Goal: Task Accomplishment & Management: Manage account settings

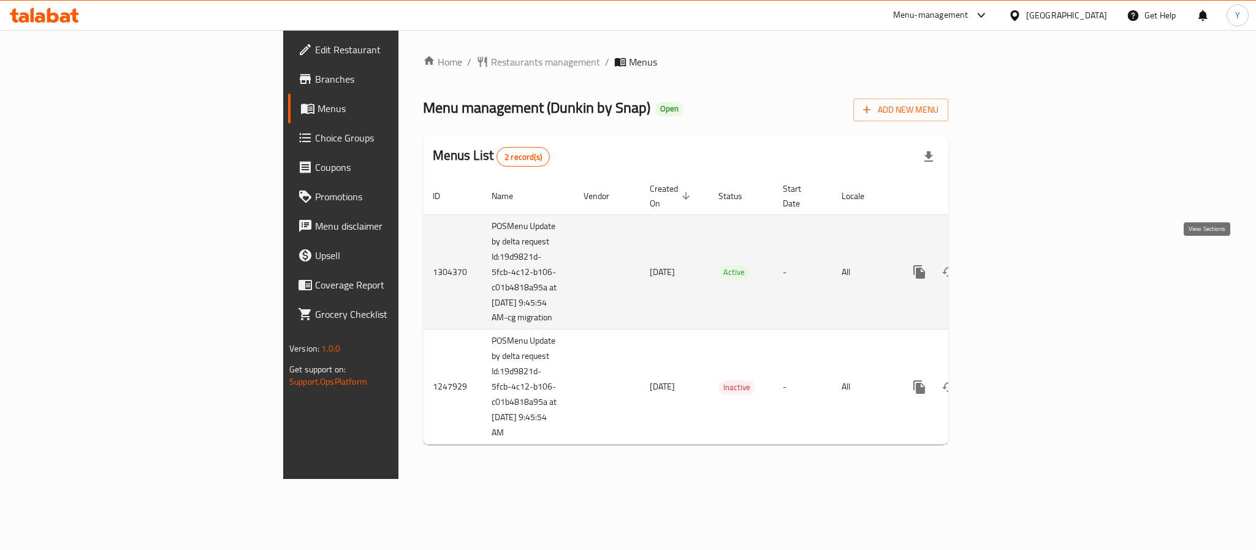
click at [1015, 265] on icon "enhanced table" at bounding box center [1007, 272] width 15 height 15
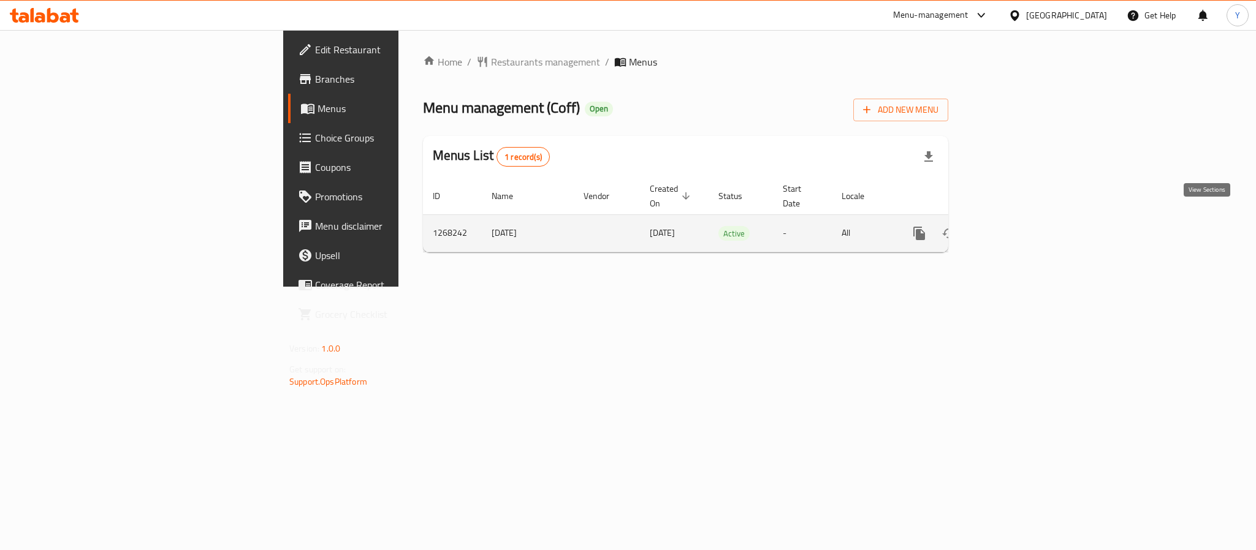
click at [1015, 226] on icon "enhanced table" at bounding box center [1007, 233] width 15 height 15
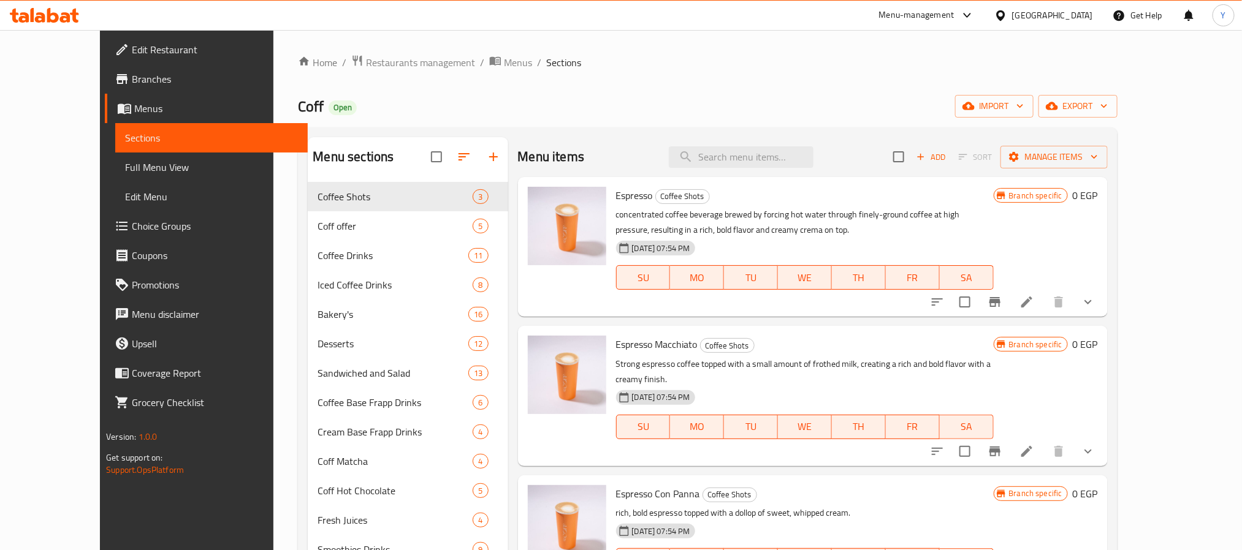
click at [105, 86] on link "Branches" at bounding box center [206, 78] width 202 height 29
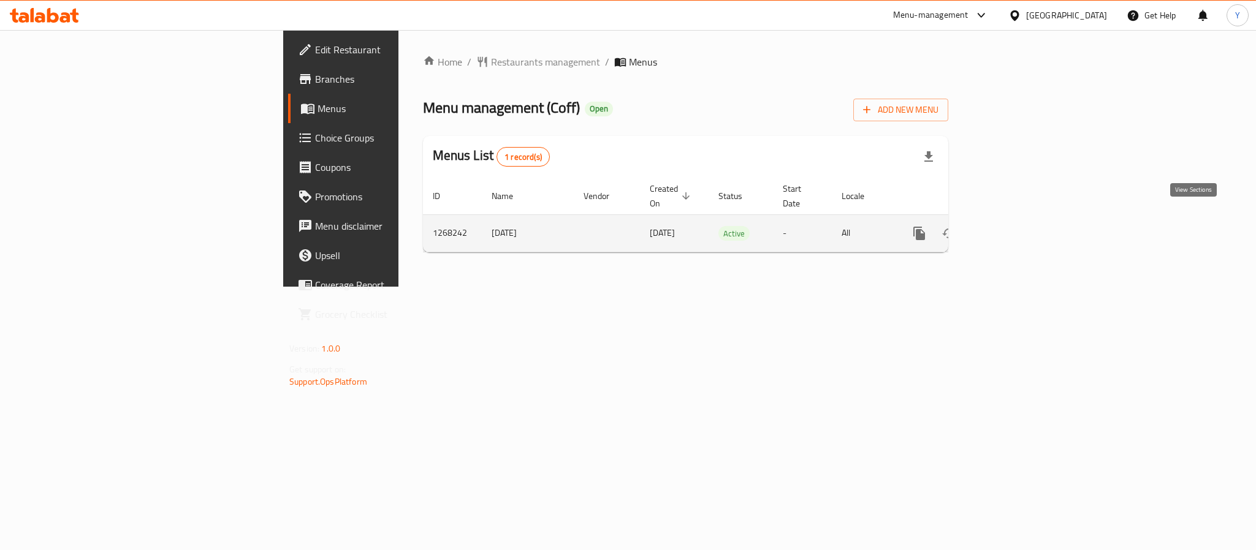
click at [1015, 226] on icon "enhanced table" at bounding box center [1007, 233] width 15 height 15
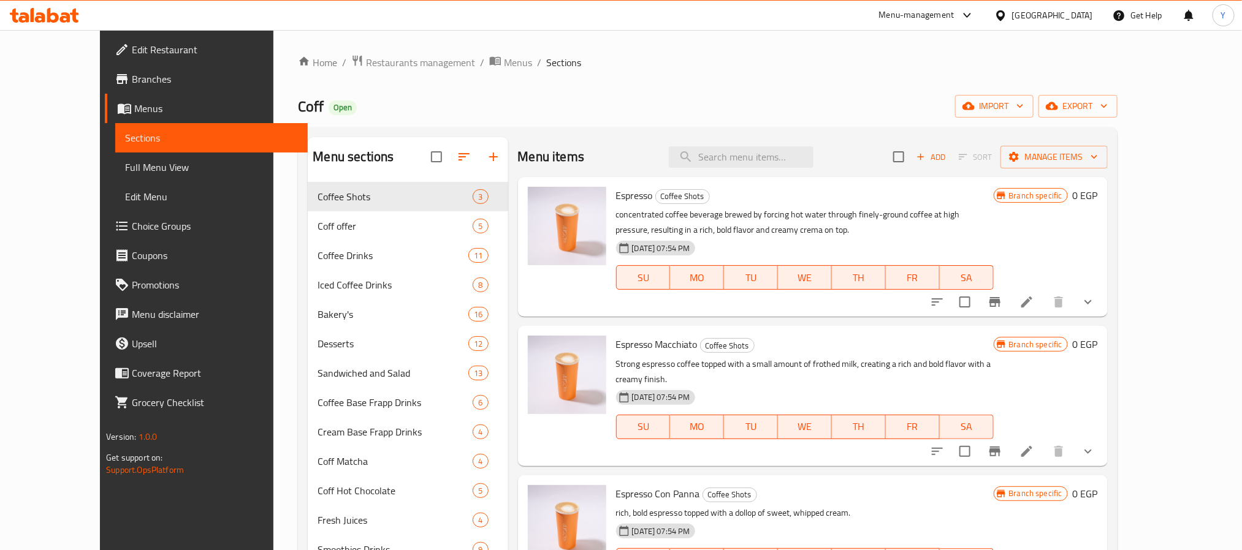
click at [857, 142] on div "Menu items Add Sort Manage items" at bounding box center [813, 157] width 590 height 40
click at [813, 160] on input "search" at bounding box center [741, 156] width 145 height 21
paste input "Offer 3"
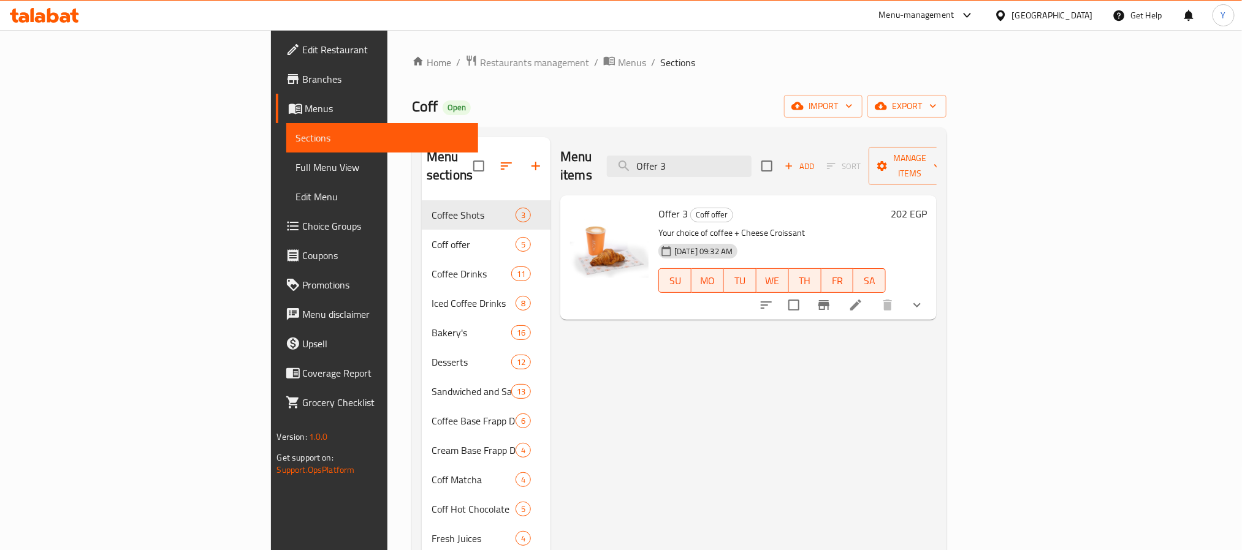
type input "Offer 3"
click at [924, 298] on icon "show more" at bounding box center [917, 305] width 15 height 15
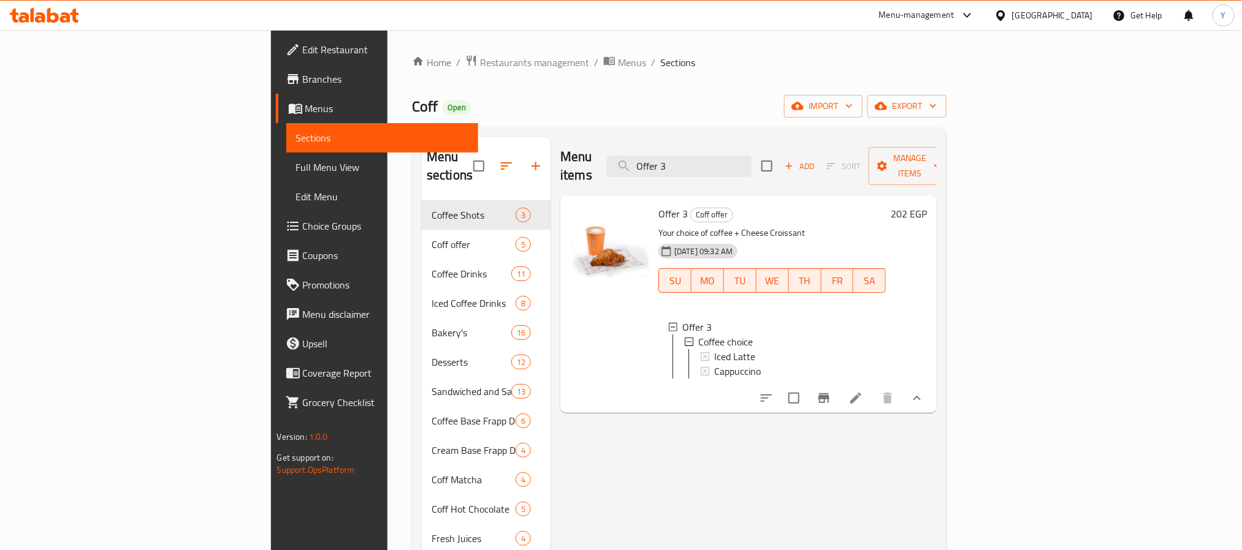
click at [769, 143] on div "Menu items Offer 3 Add Sort Manage items" at bounding box center [748, 166] width 376 height 58
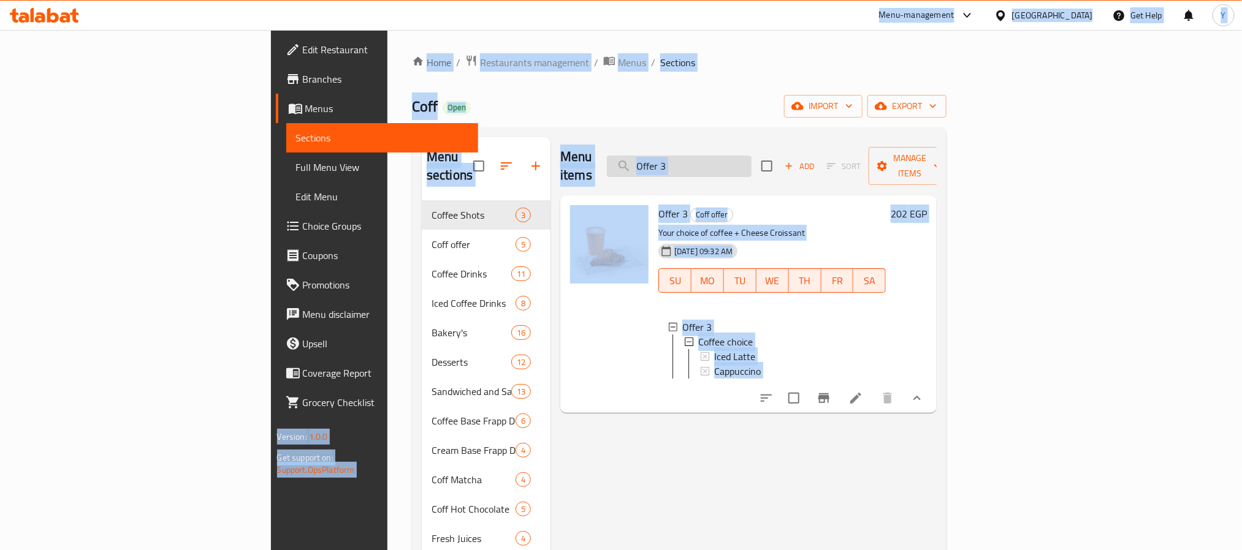
click at [751, 164] on input "Offer 3" at bounding box center [679, 166] width 145 height 21
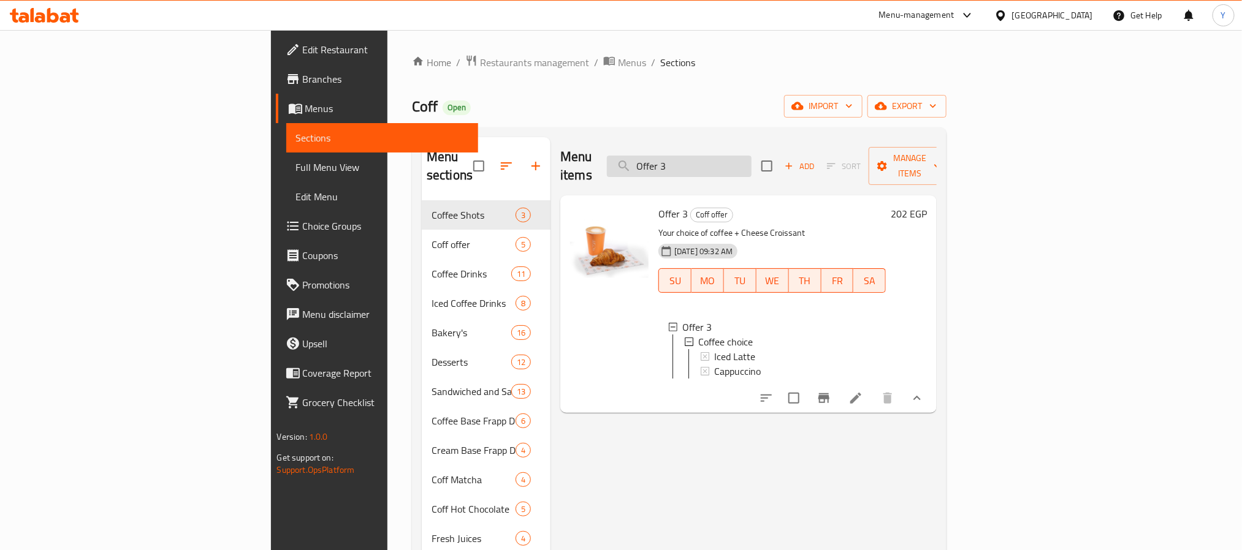
paste input "5"
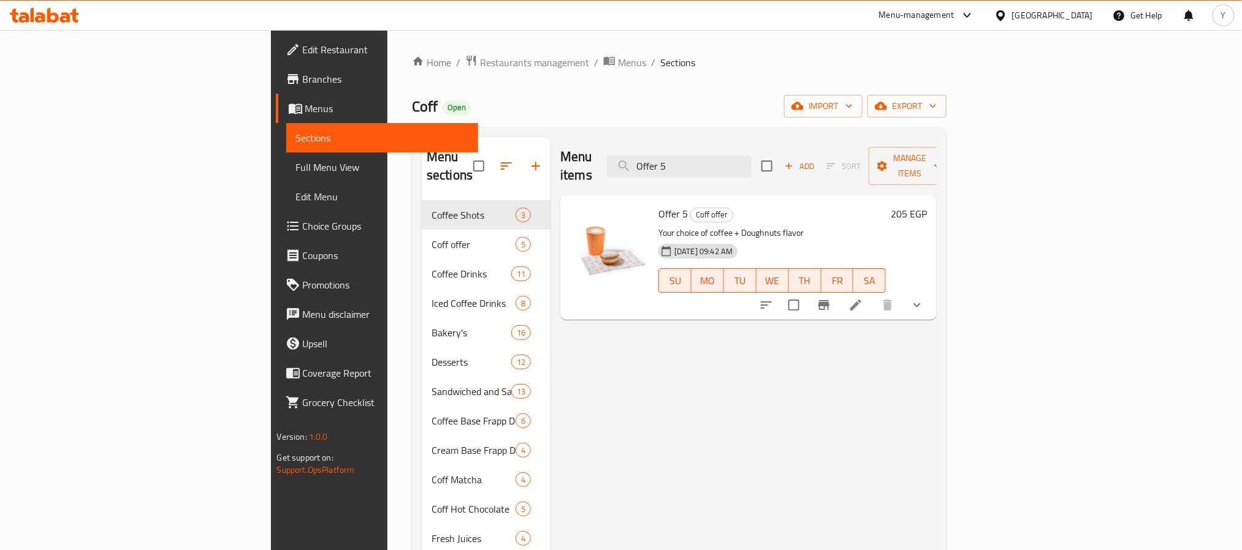
click at [924, 298] on icon "show more" at bounding box center [917, 305] width 15 height 15
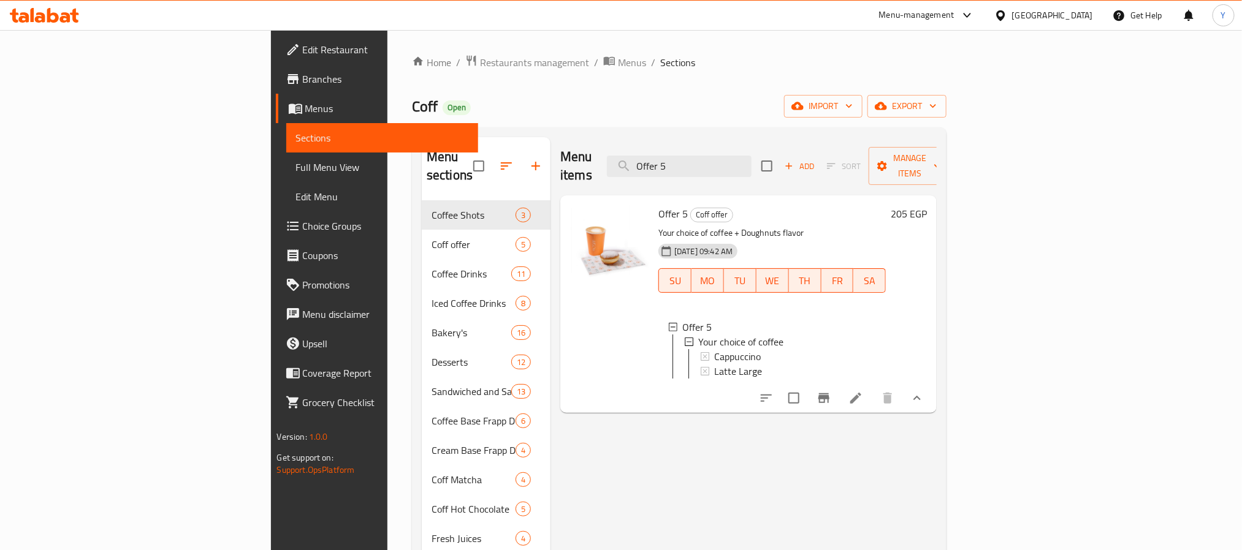
click at [693, 226] on p "Your choice of coffee + Doughnuts flavor" at bounding box center [771, 233] width 227 height 15
drag, startPoint x: 693, startPoint y: 212, endPoint x: 706, endPoint y: 214, distance: 13.0
click at [706, 226] on p "Your choice of coffee + Doughnuts flavor" at bounding box center [771, 233] width 227 height 15
copy p "Doughnuts"
click at [751, 156] on input "Offer 5" at bounding box center [679, 166] width 145 height 21
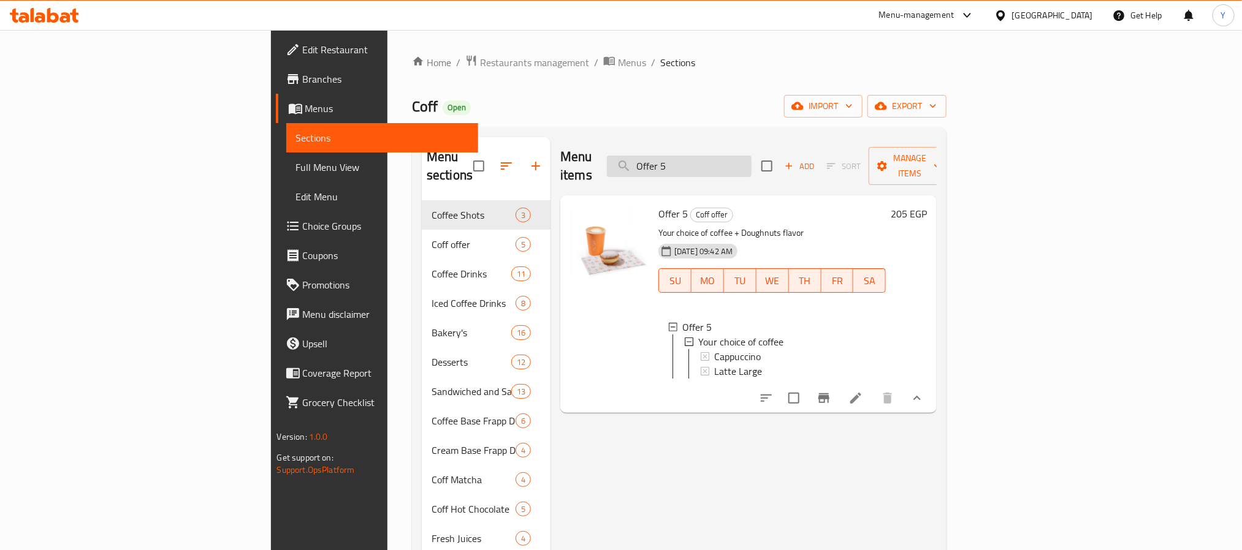
paste input "Doughnuts"
click at [751, 159] on input "Doughnuts" at bounding box center [679, 166] width 145 height 21
click at [751, 156] on input "Doughnuts" at bounding box center [679, 166] width 145 height 21
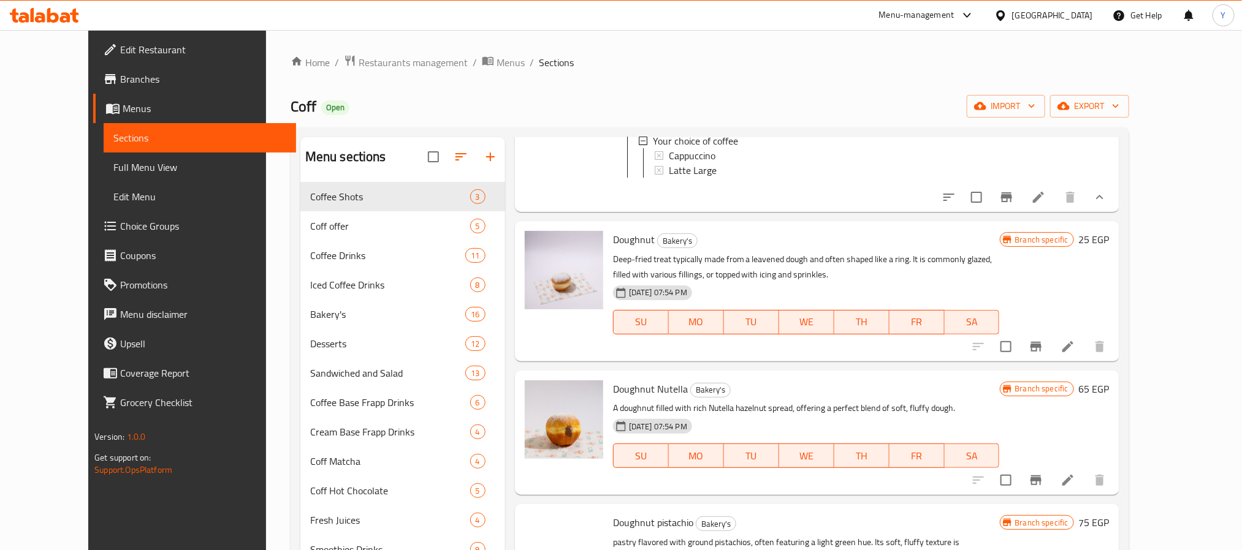
scroll to position [184, 0]
click at [625, 248] on span "Doughnut" at bounding box center [634, 238] width 42 height 18
copy h6 "Doughnut"
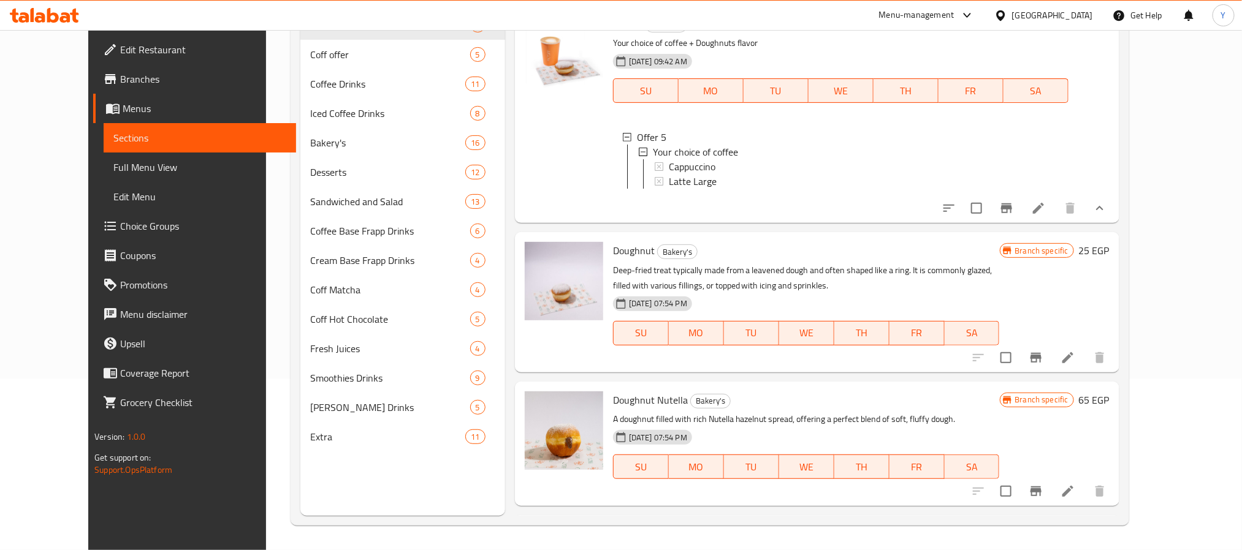
scroll to position [0, 0]
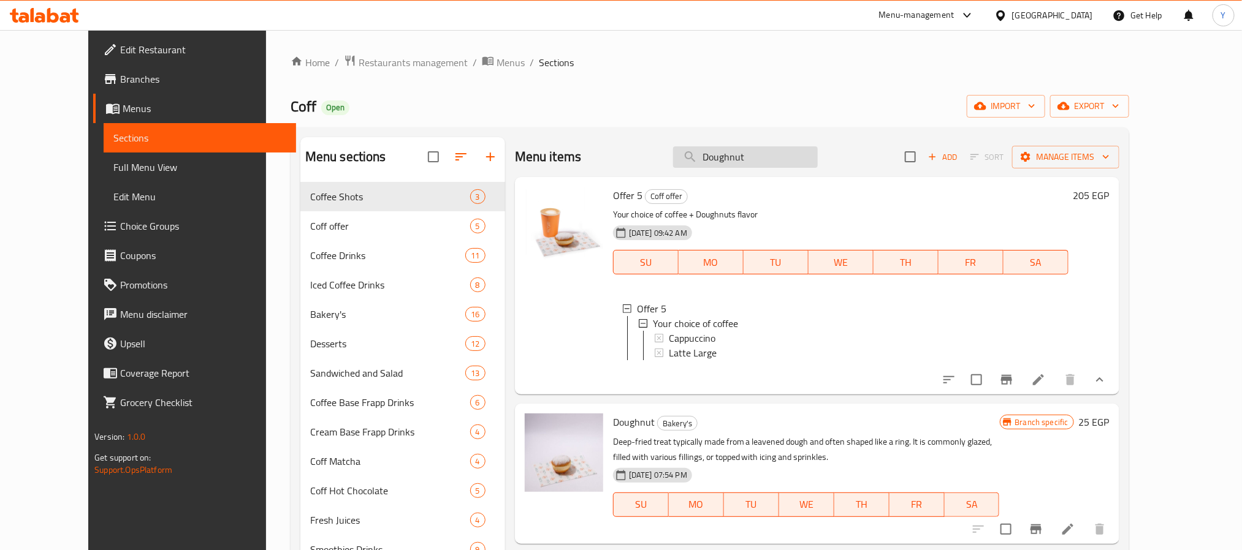
click at [762, 157] on input "Doughnut" at bounding box center [745, 156] width 145 height 21
paste input "Offer 5"
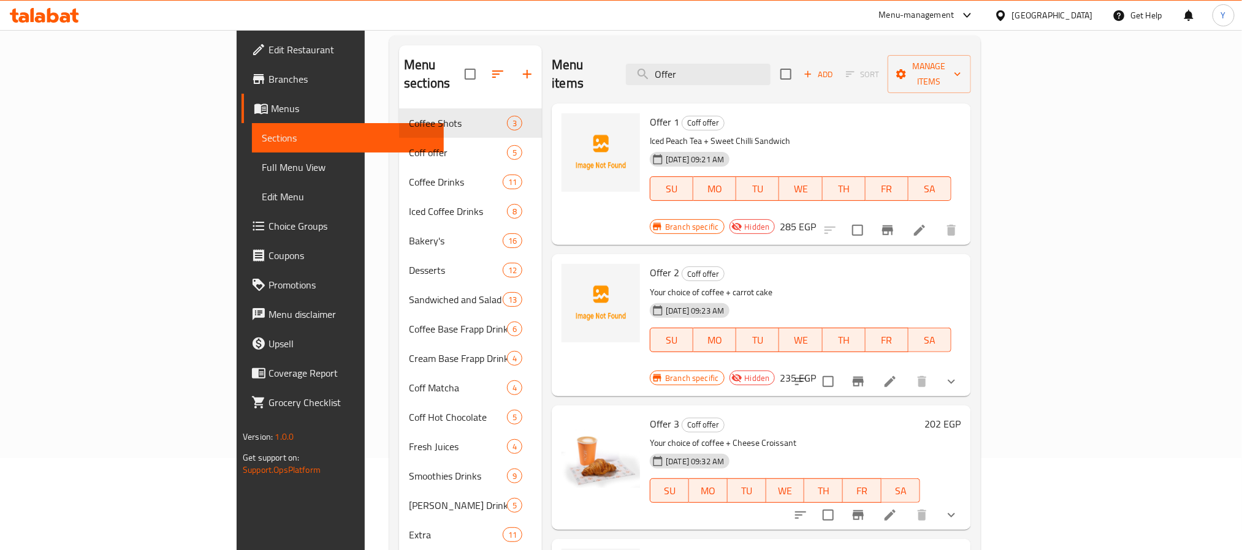
click at [664, 134] on p "Iced Peach Tea + Sweet Chilli Sandwich" at bounding box center [801, 141] width 302 height 15
drag, startPoint x: 664, startPoint y: 126, endPoint x: 716, endPoint y: 127, distance: 51.5
click at [716, 134] on p "Iced Peach Tea + Sweet Chilli Sandwich" at bounding box center [801, 141] width 302 height 15
copy p "Sweet Chilli Sandwich"
click at [767, 70] on input "Offer" at bounding box center [698, 74] width 145 height 21
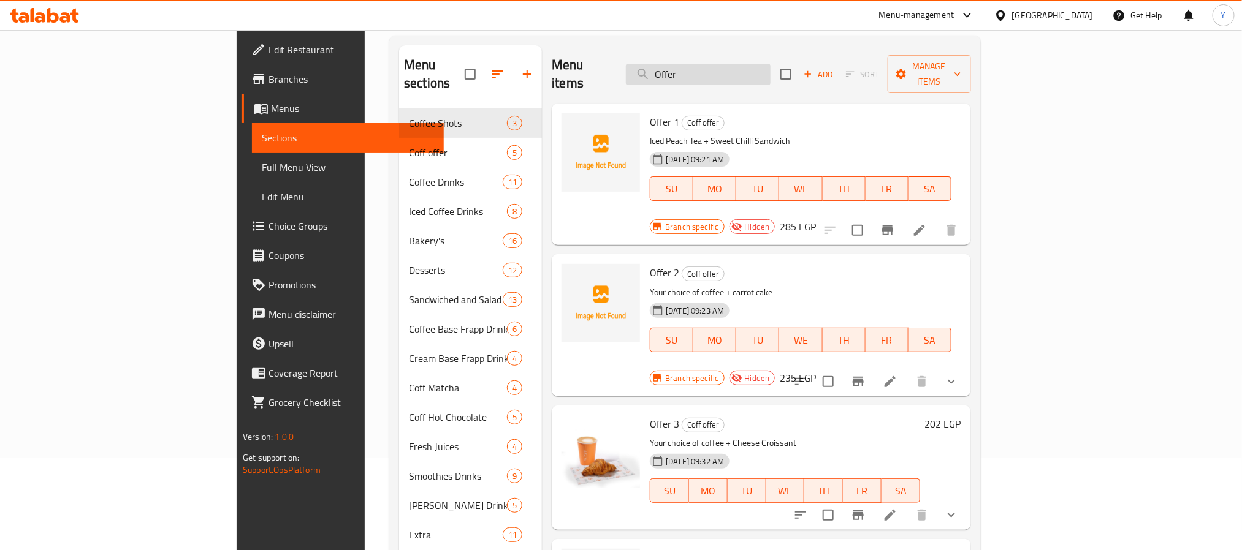
paste input "Sweet Chilli Sandwich"
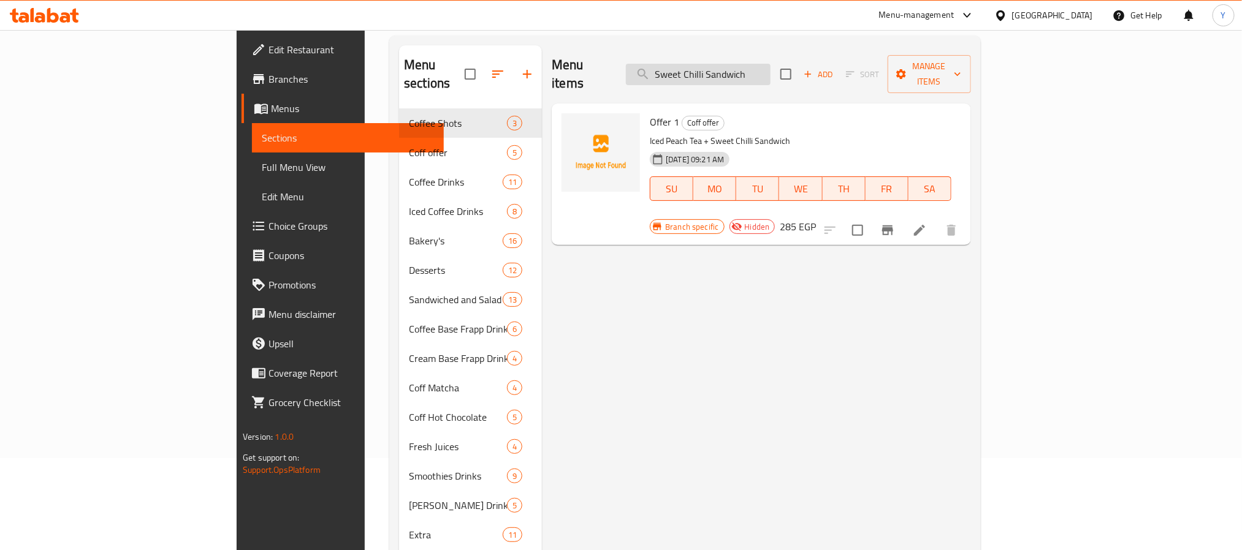
click at [770, 66] on input "Sweet Chilli Sandwich" at bounding box center [698, 74] width 145 height 21
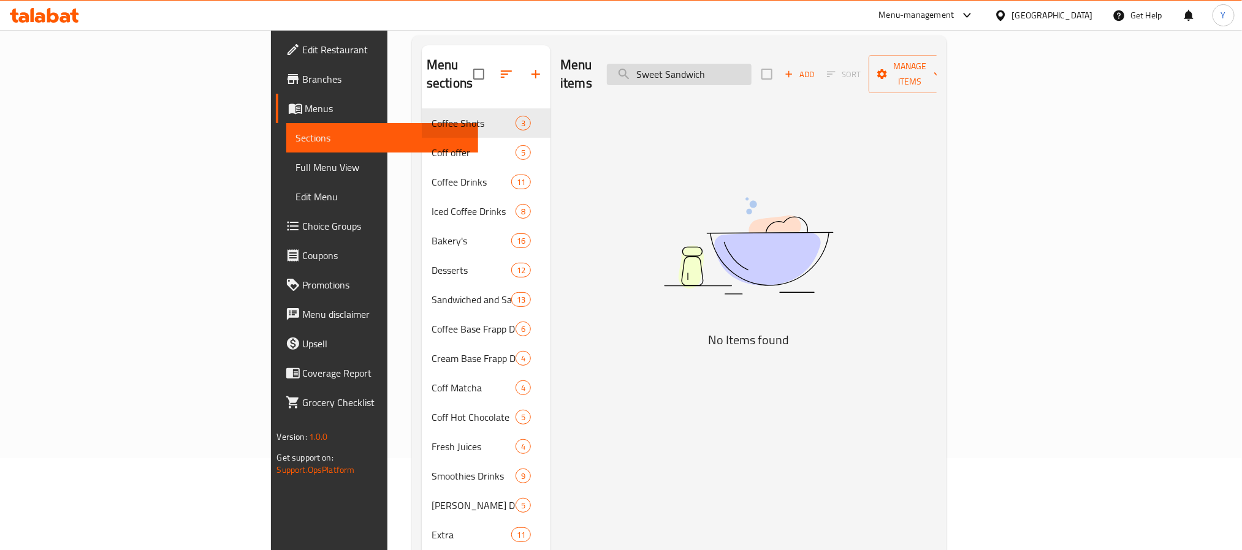
click at [751, 64] on input "Sweet Sandwich" at bounding box center [679, 74] width 145 height 21
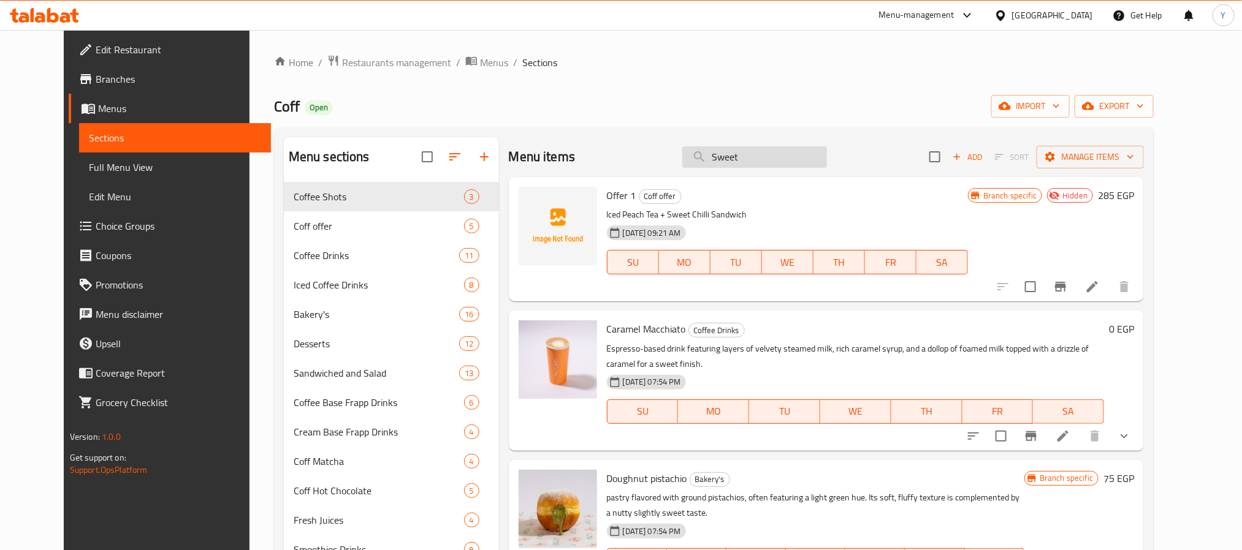
click at [767, 153] on input "Sweet" at bounding box center [754, 156] width 145 height 21
paste input "Chili"
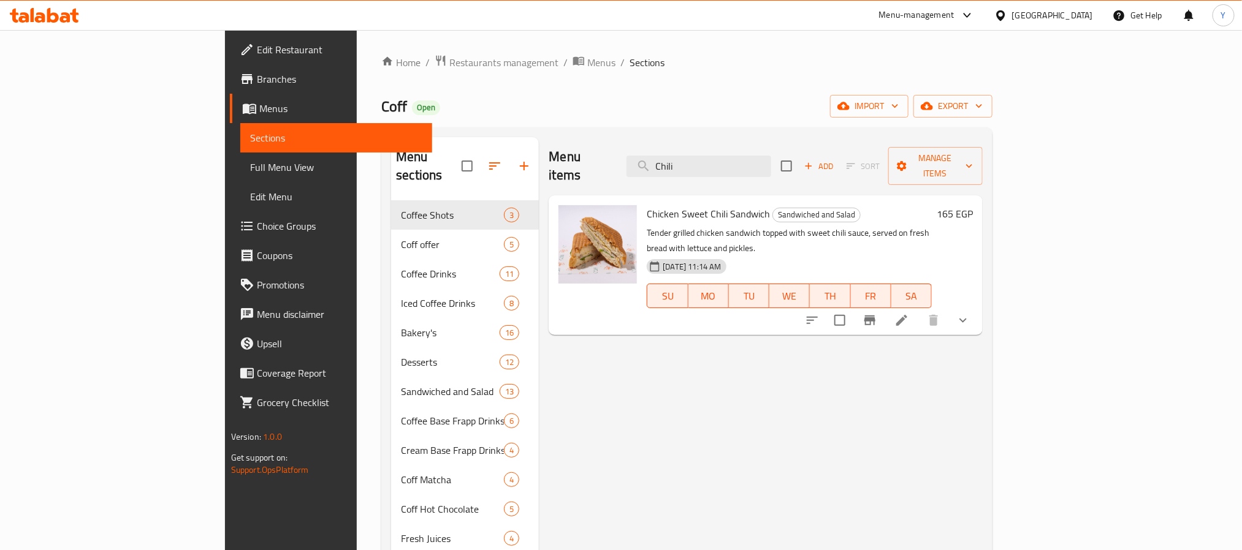
click at [648, 205] on span "Chicken Sweet Chili Sandwich" at bounding box center [708, 214] width 123 height 18
click at [769, 160] on input "Chili" at bounding box center [698, 166] width 145 height 21
click at [760, 164] on input "Chili" at bounding box center [698, 166] width 145 height 21
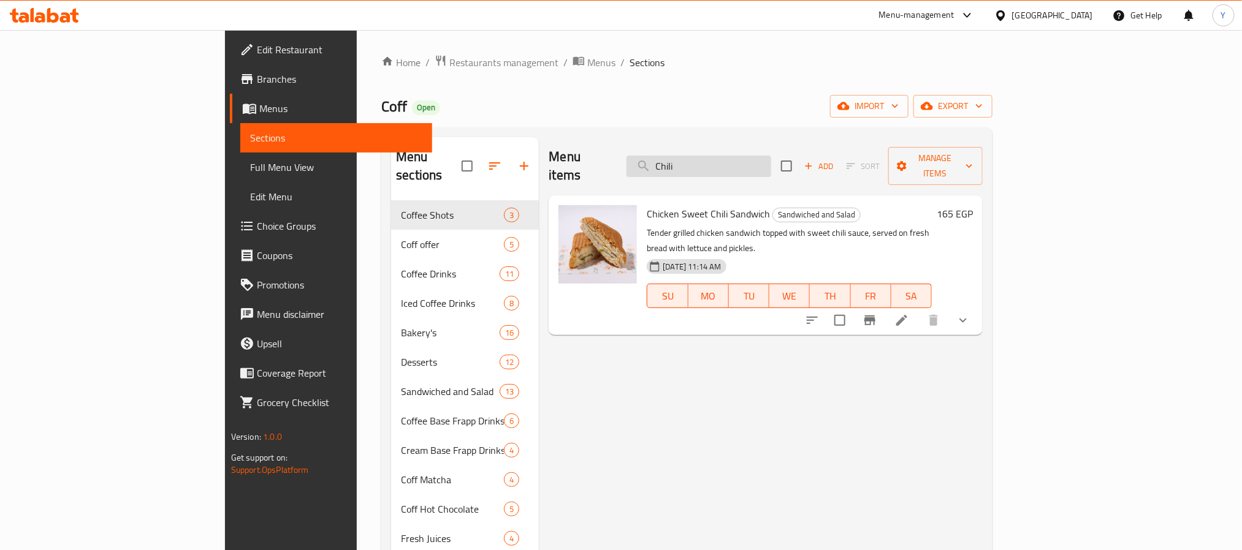
click at [760, 164] on input "Chili" at bounding box center [698, 166] width 145 height 21
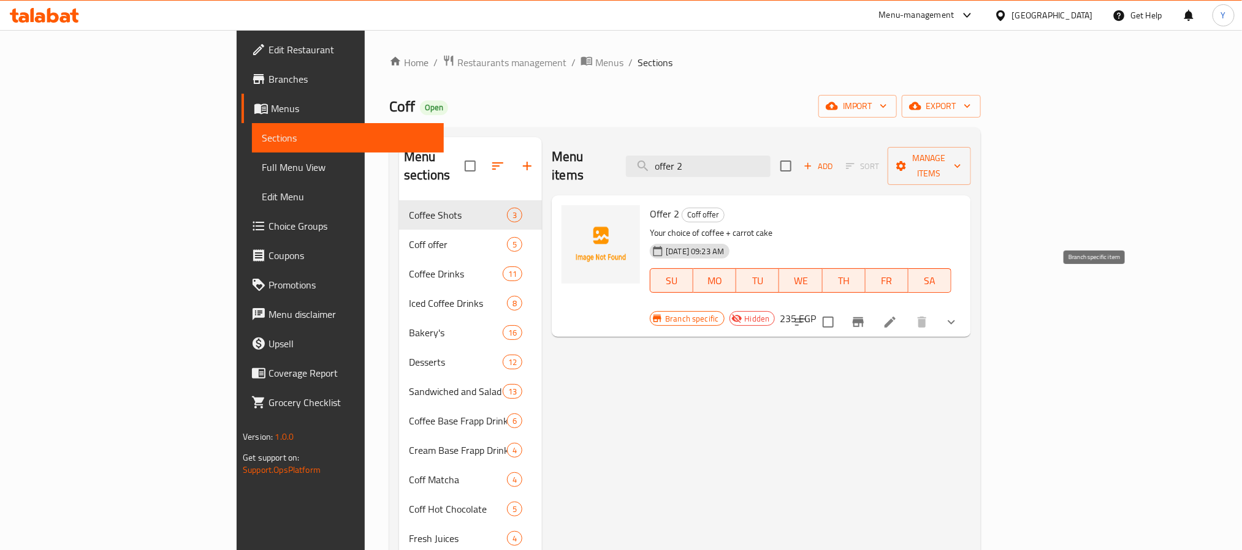
type input "offer 2"
click at [864, 318] on icon "Branch-specific-item" at bounding box center [858, 323] width 11 height 10
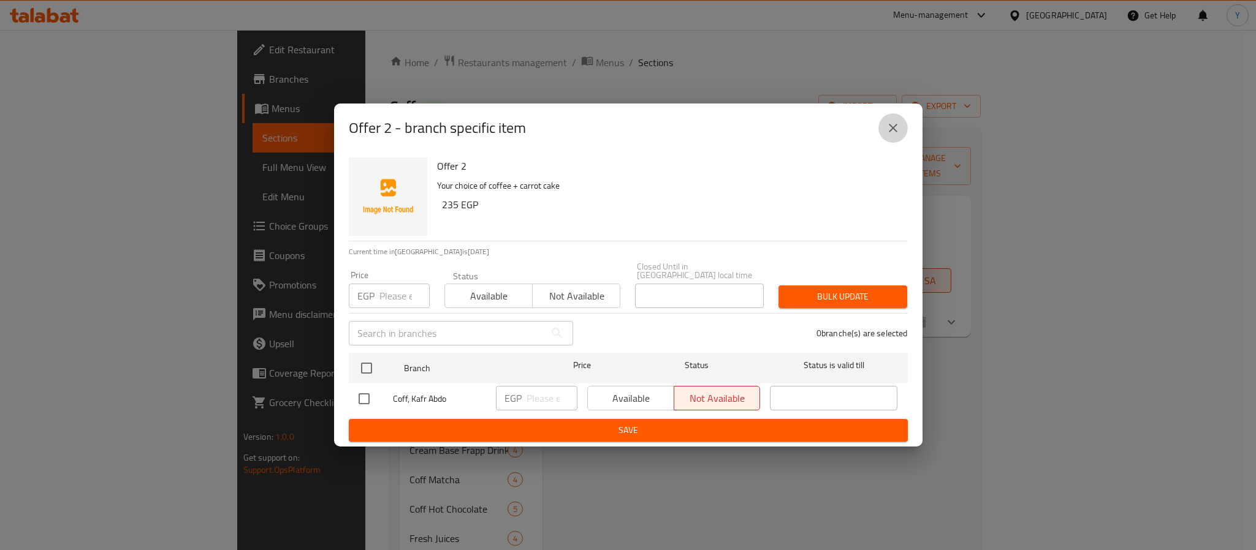
click at [889, 135] on icon "close" at bounding box center [893, 128] width 15 height 15
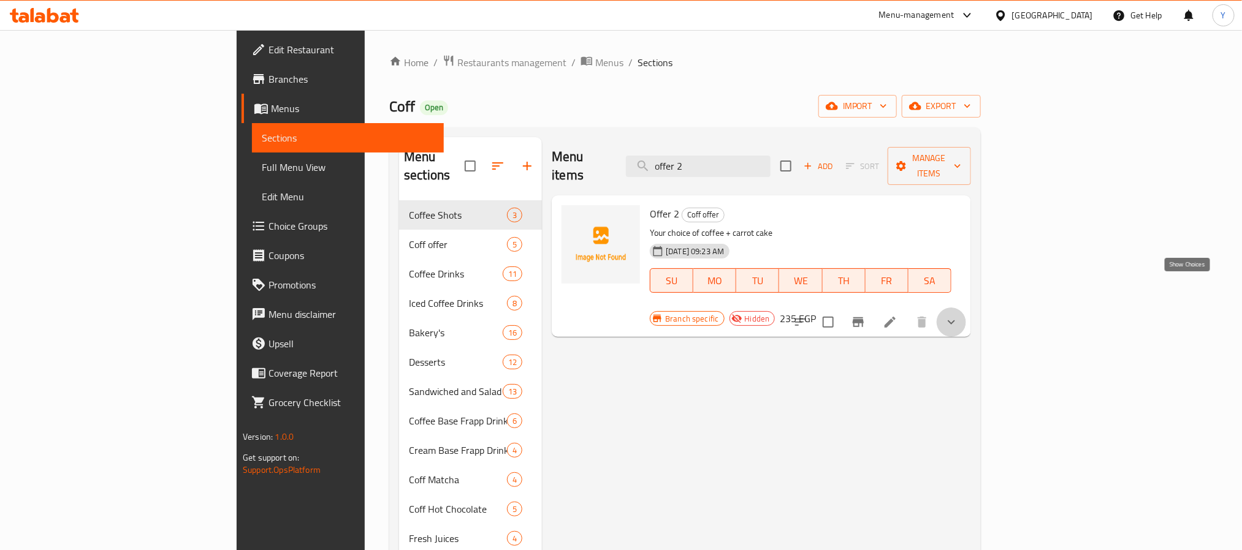
click at [959, 315] on icon "show more" at bounding box center [951, 322] width 15 height 15
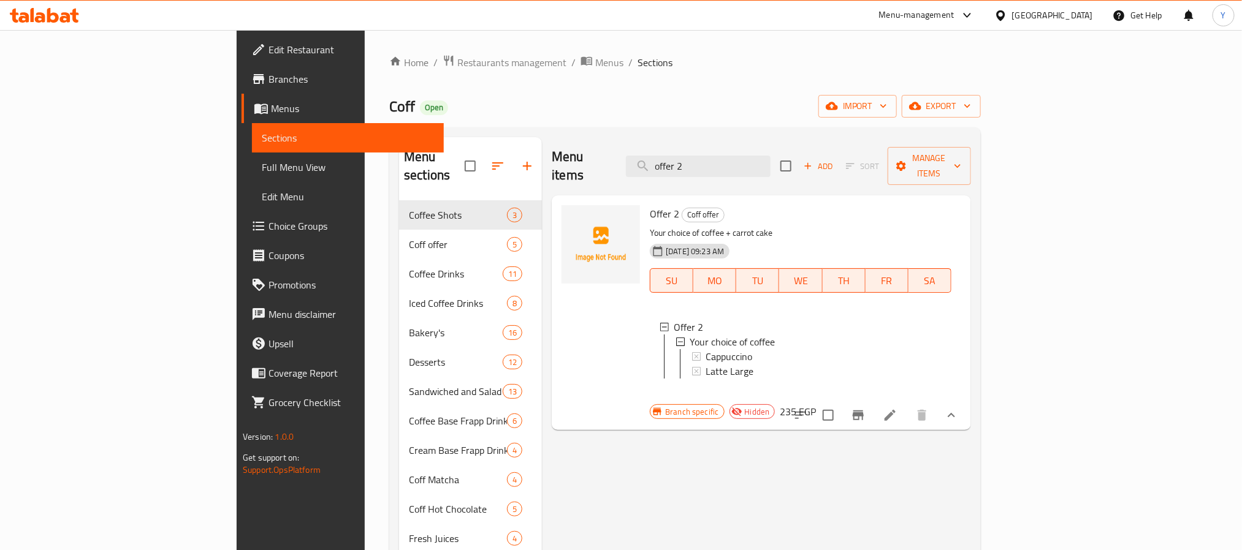
click at [693, 226] on p "Your choice of coffee + carrot cake" at bounding box center [801, 233] width 302 height 15
drag, startPoint x: 693, startPoint y: 218, endPoint x: 710, endPoint y: 218, distance: 16.5
click at [710, 226] on p "Your choice of coffee + carrot cake" at bounding box center [801, 233] width 302 height 15
click at [756, 162] on input "offer 2" at bounding box center [698, 166] width 145 height 21
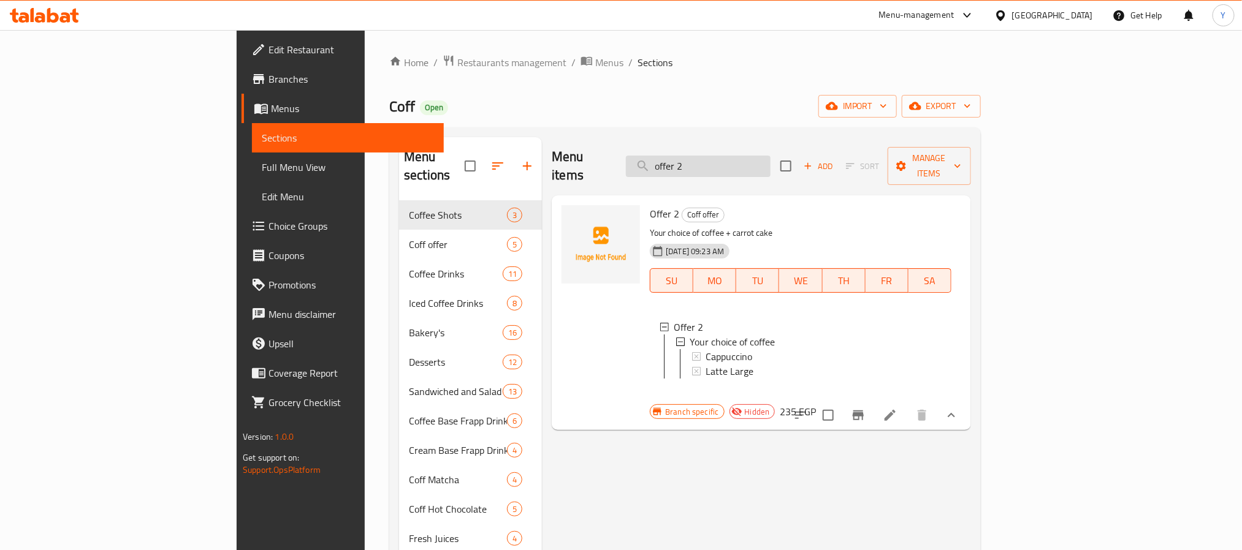
click at [756, 162] on input "offer 2" at bounding box center [698, 166] width 145 height 21
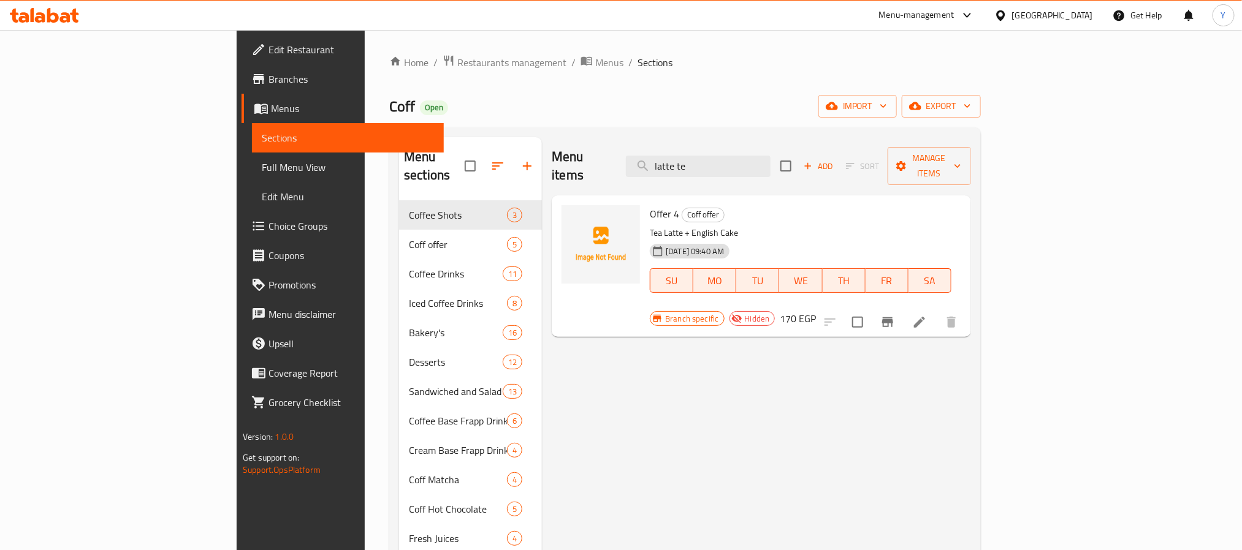
type input "latte tea"
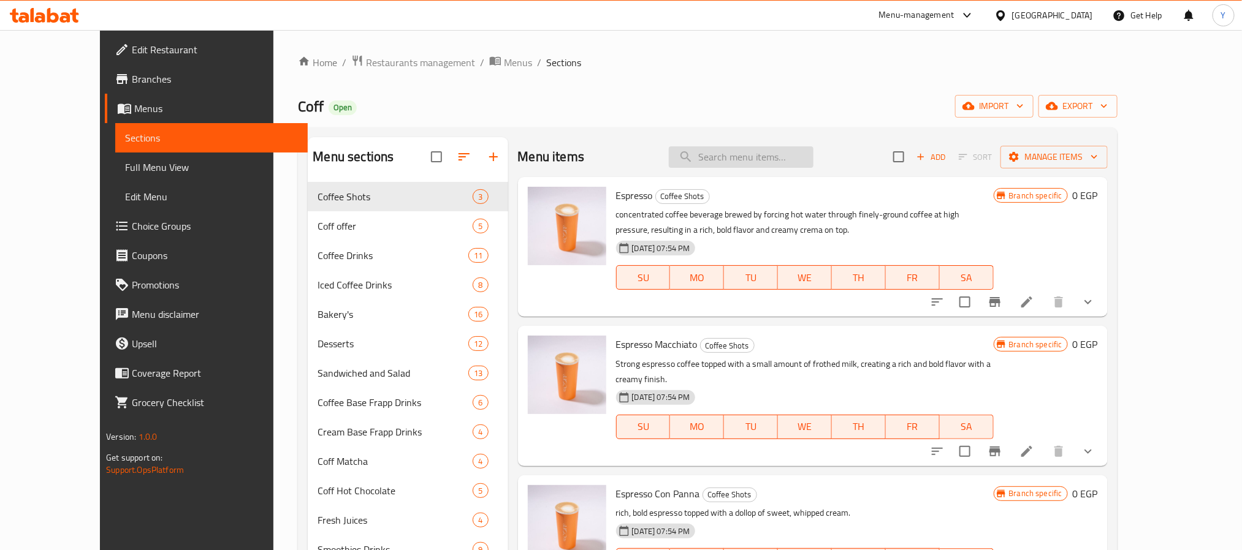
paste input "Offer 5"
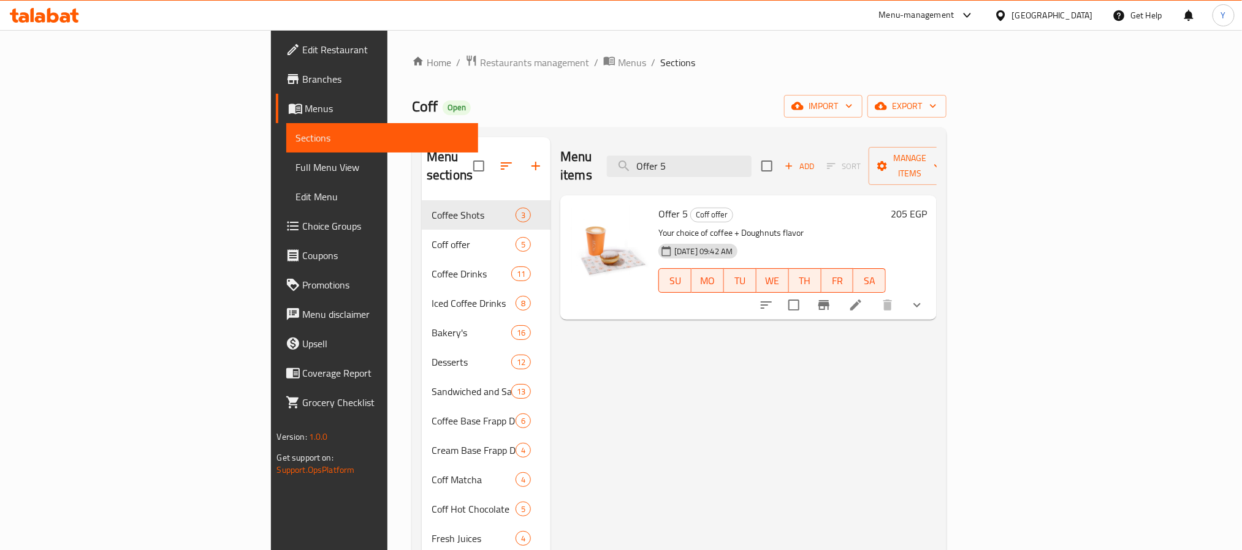
click at [686, 226] on p "Your choice of coffee + Doughnuts flavor" at bounding box center [771, 233] width 227 height 15
drag, startPoint x: 686, startPoint y: 218, endPoint x: 718, endPoint y: 216, distance: 31.9
click at [718, 226] on p "Your choice of coffee + Doughnuts flavor" at bounding box center [771, 233] width 227 height 15
copy p "Doughnuts flavor"
click at [932, 291] on button "show more" at bounding box center [916, 305] width 29 height 29
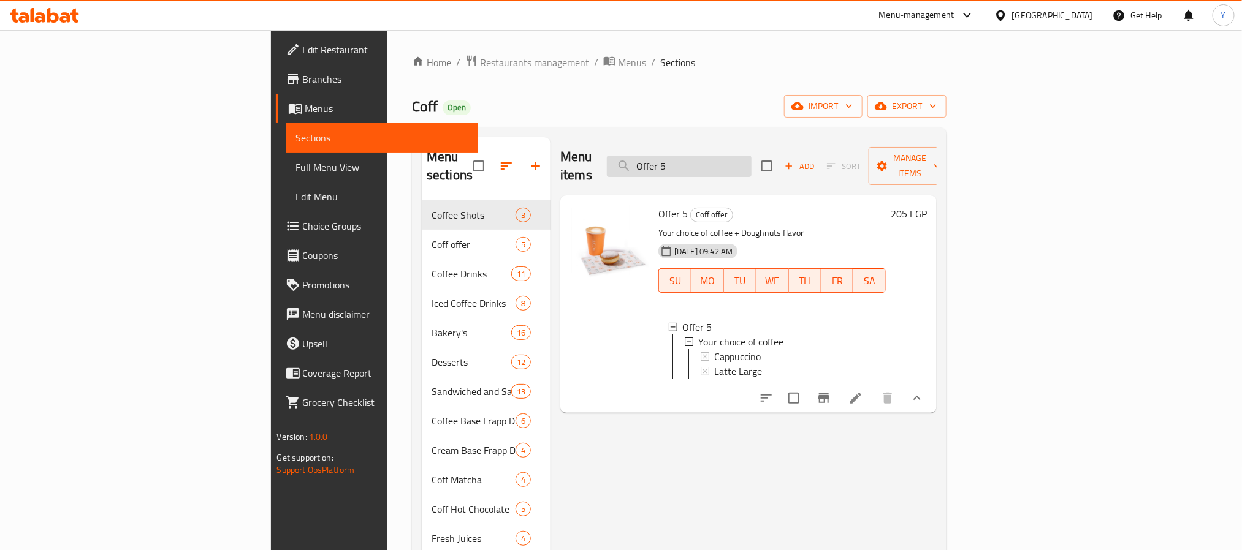
click at [751, 162] on input "Offer 5" at bounding box center [679, 166] width 145 height 21
paste input "Doughnuts flavor"
click at [751, 160] on input "Doughnuts flavor" at bounding box center [679, 166] width 145 height 21
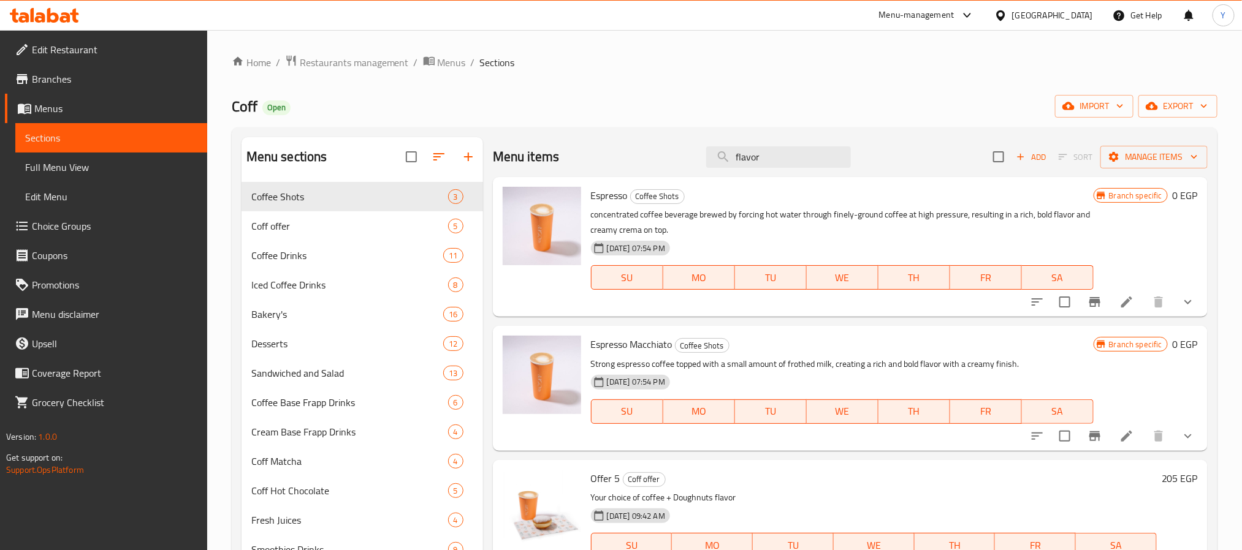
click at [780, 142] on div "Menu items flavor Add Sort Manage items" at bounding box center [850, 157] width 715 height 40
click at [773, 159] on input "flavor" at bounding box center [778, 156] width 145 height 21
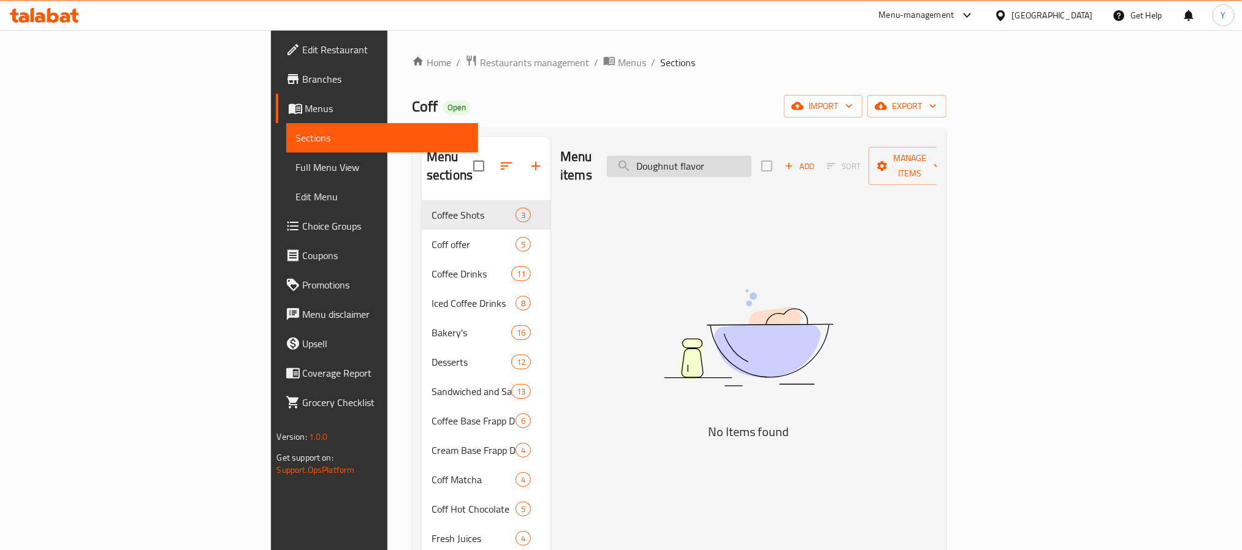
click at [751, 162] on input "Doughnut flavor" at bounding box center [679, 166] width 145 height 21
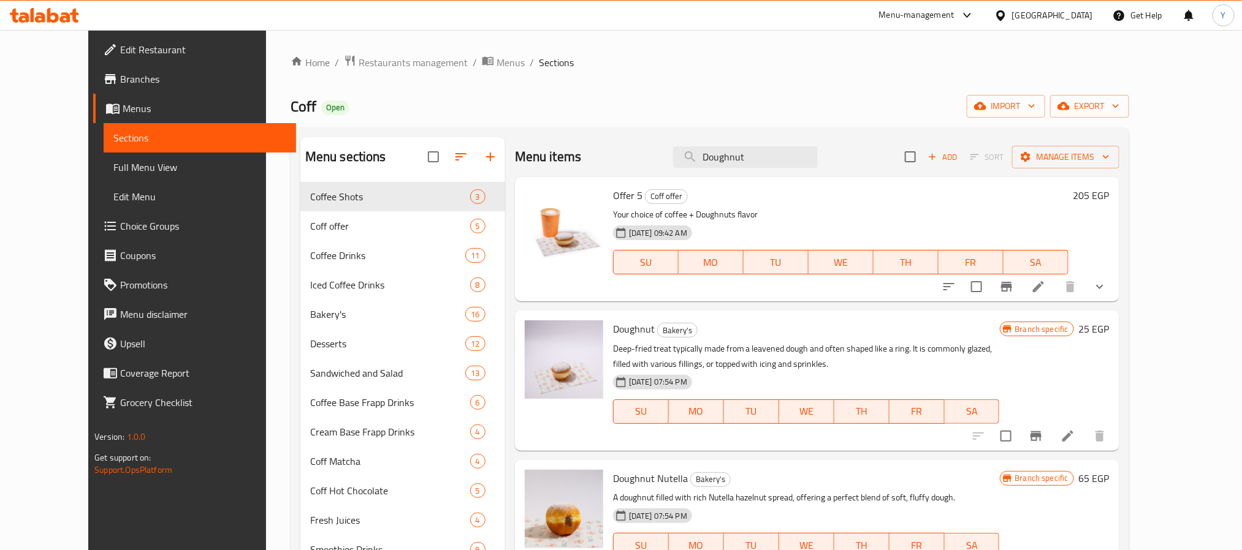
type input "Doughnut"
click at [989, 291] on input "checkbox" at bounding box center [977, 287] width 26 height 26
click at [1107, 287] on icon "show more" at bounding box center [1099, 286] width 15 height 15
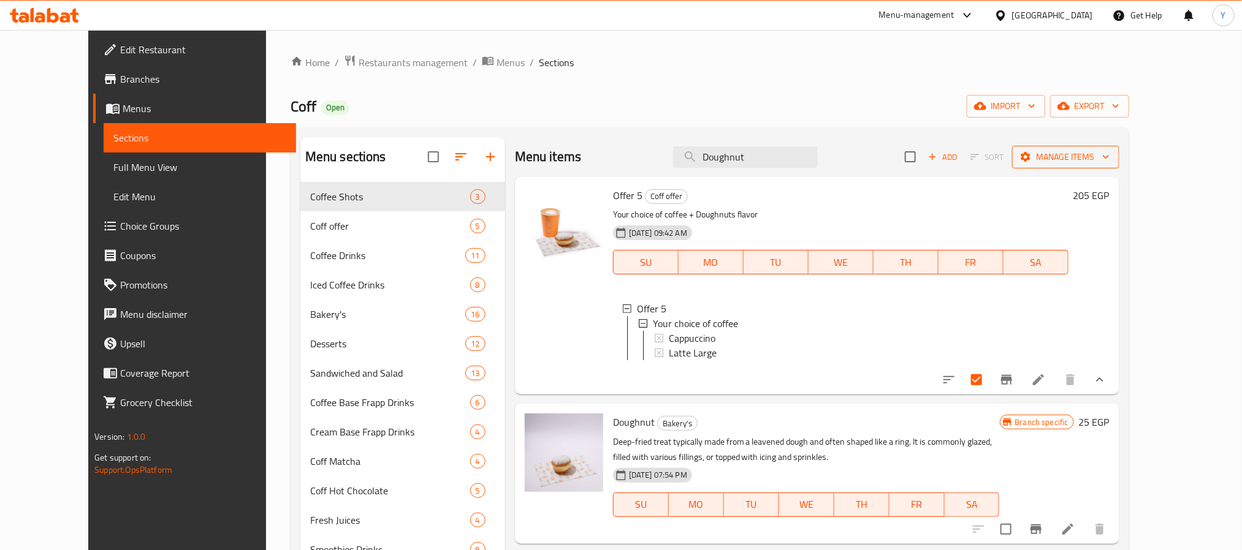
click at [1109, 162] on span "Manage items" at bounding box center [1066, 157] width 88 height 15
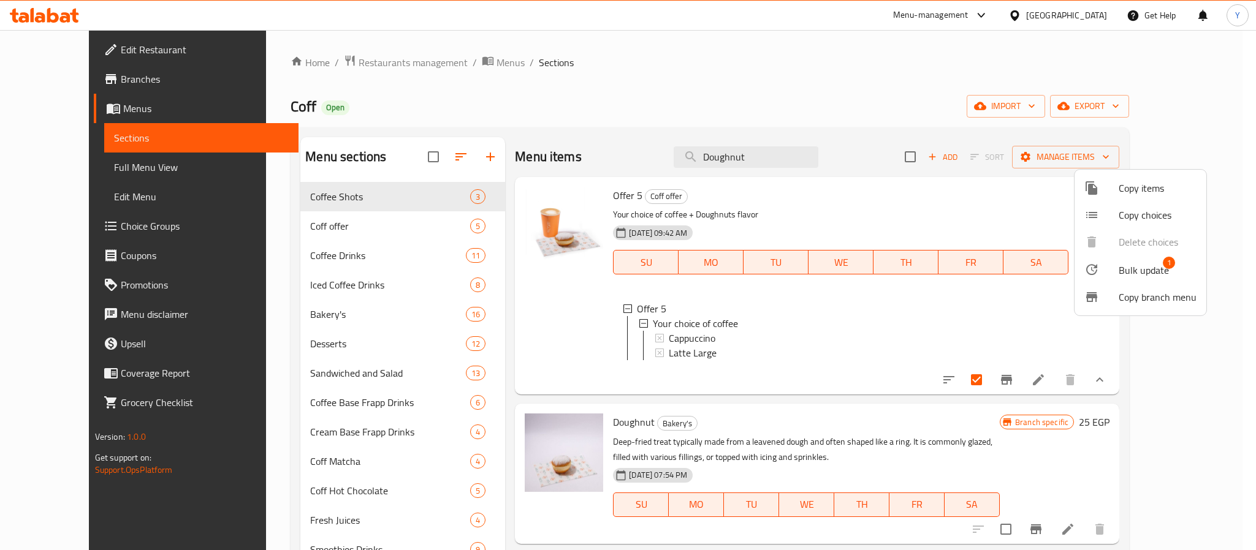
click at [1124, 270] on span "Bulk update" at bounding box center [1144, 270] width 50 height 15
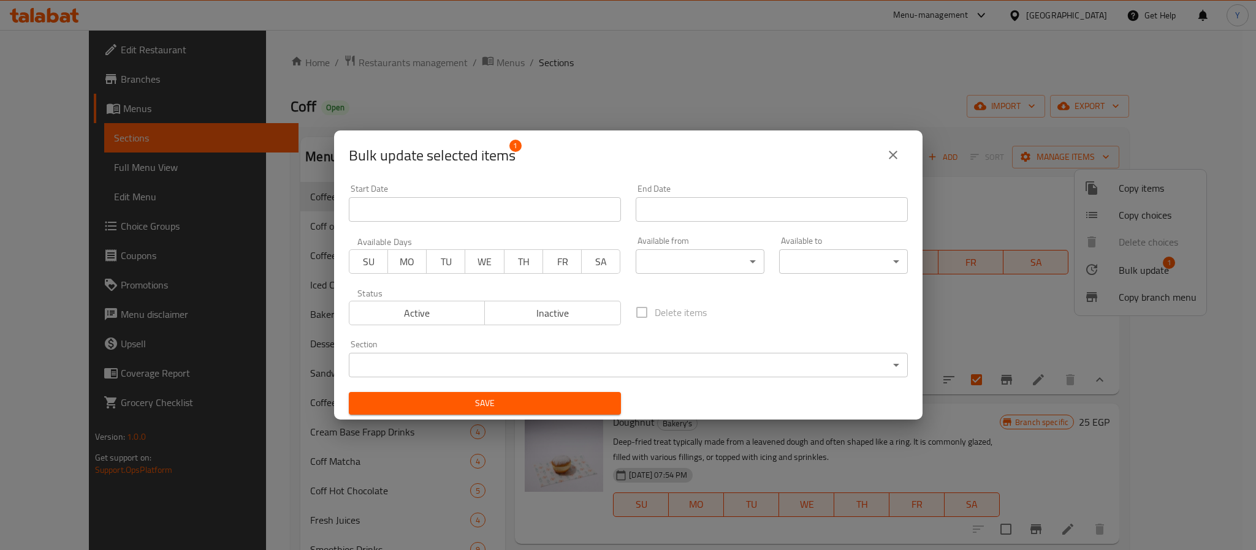
click at [558, 320] on span "Inactive" at bounding box center [553, 314] width 126 height 18
click at [536, 413] on button "Save" at bounding box center [485, 403] width 272 height 23
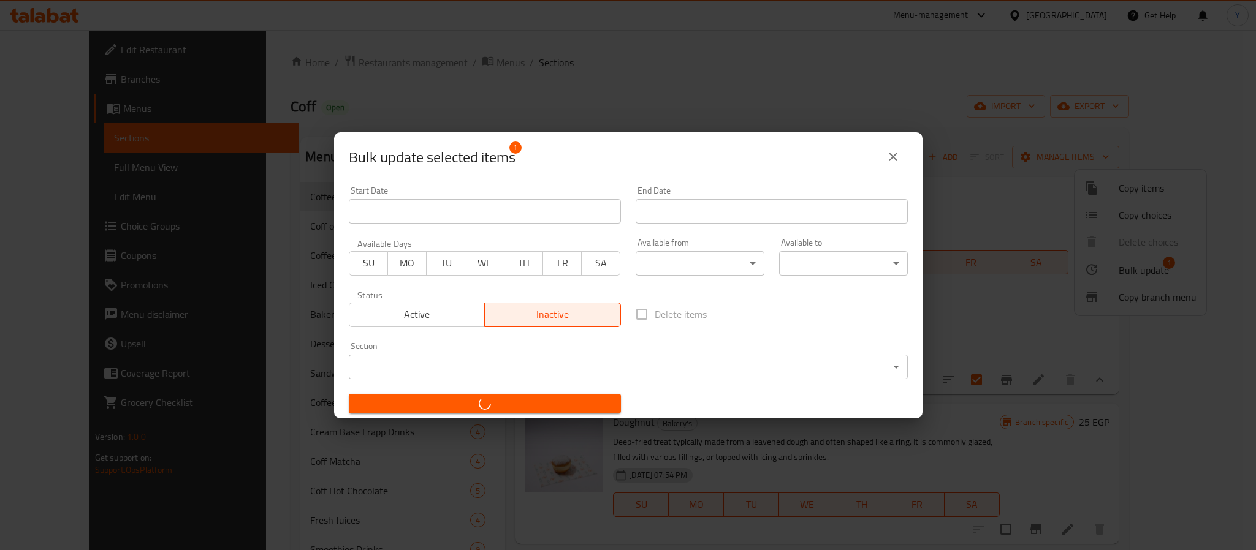
checkbox input "false"
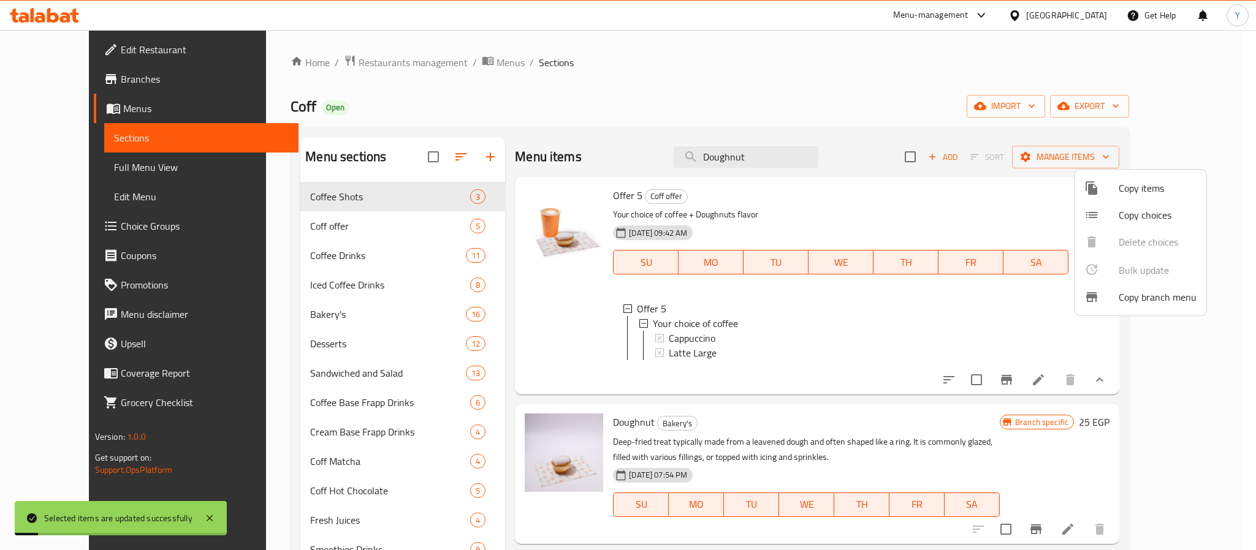
click at [903, 216] on div at bounding box center [628, 275] width 1256 height 550
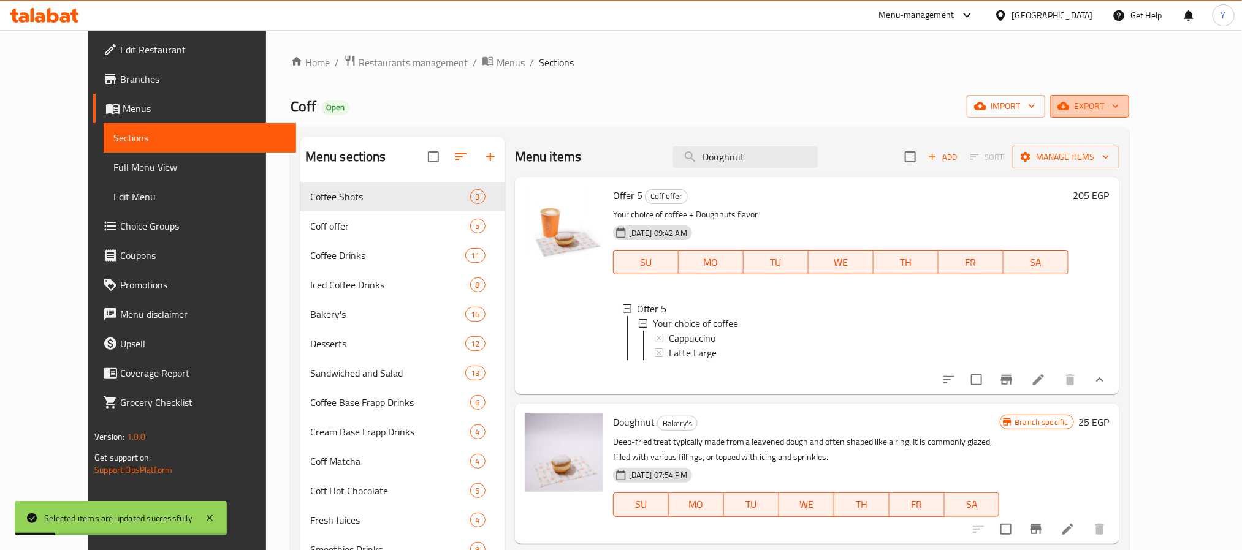
click at [1119, 99] on span "export" at bounding box center [1089, 106] width 59 height 15
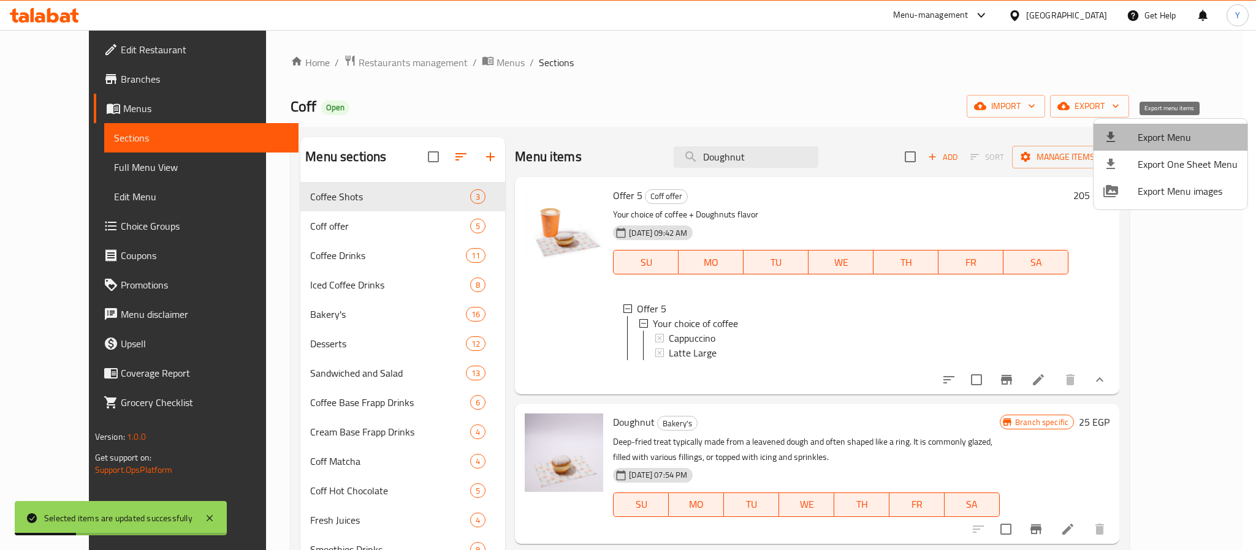
click at [1177, 136] on span "Export Menu" at bounding box center [1188, 137] width 100 height 15
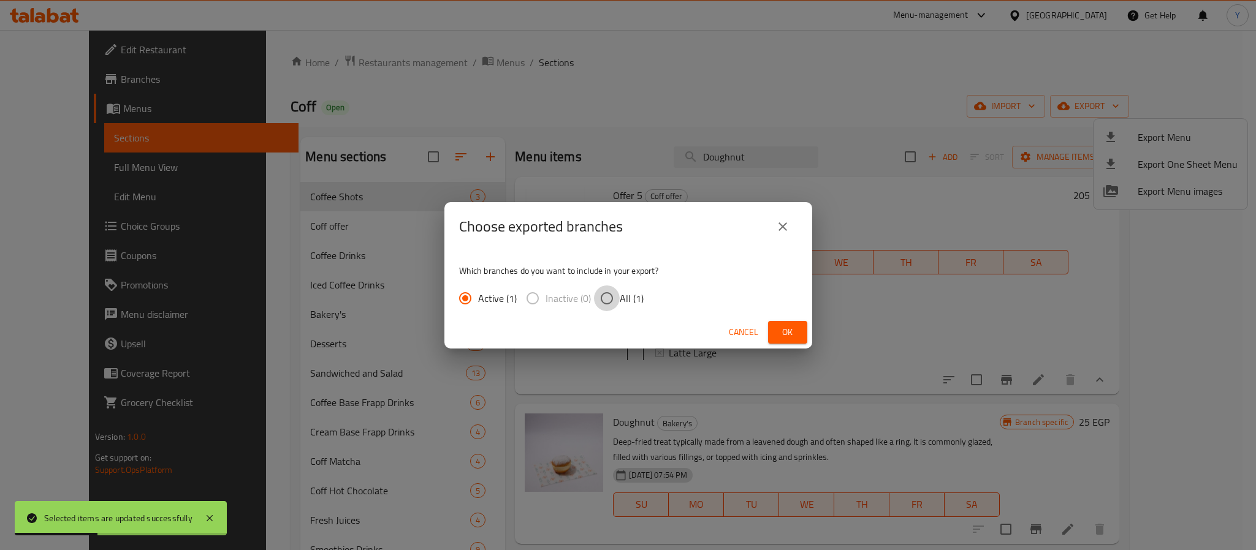
click at [601, 300] on input "All (1)" at bounding box center [607, 299] width 26 height 26
radio input "true"
click at [813, 328] on div "Choose exported branches Which branches do you want to include in your export? …" at bounding box center [628, 275] width 1256 height 550
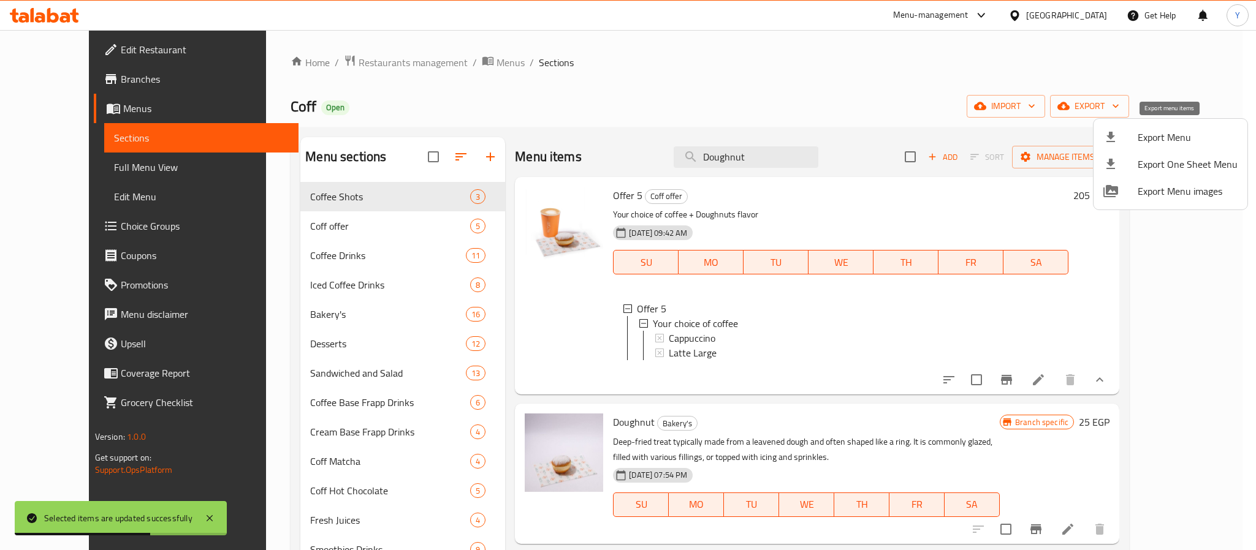
click at [1155, 133] on span "Export Menu" at bounding box center [1188, 137] width 100 height 15
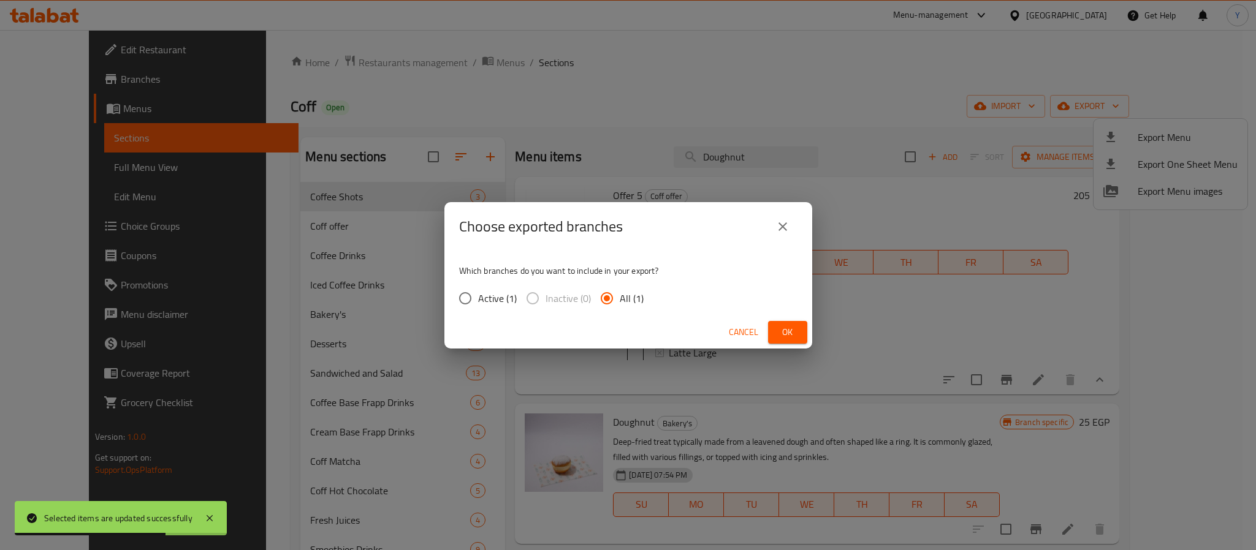
click at [785, 327] on span "Ok" at bounding box center [788, 332] width 20 height 15
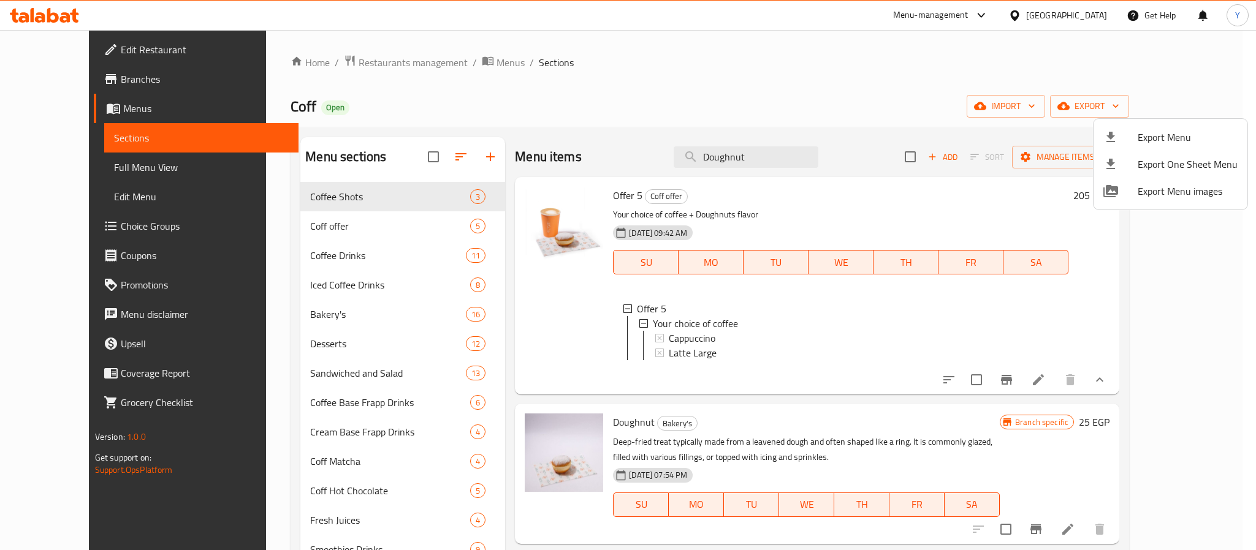
click at [697, 218] on div at bounding box center [628, 275] width 1256 height 550
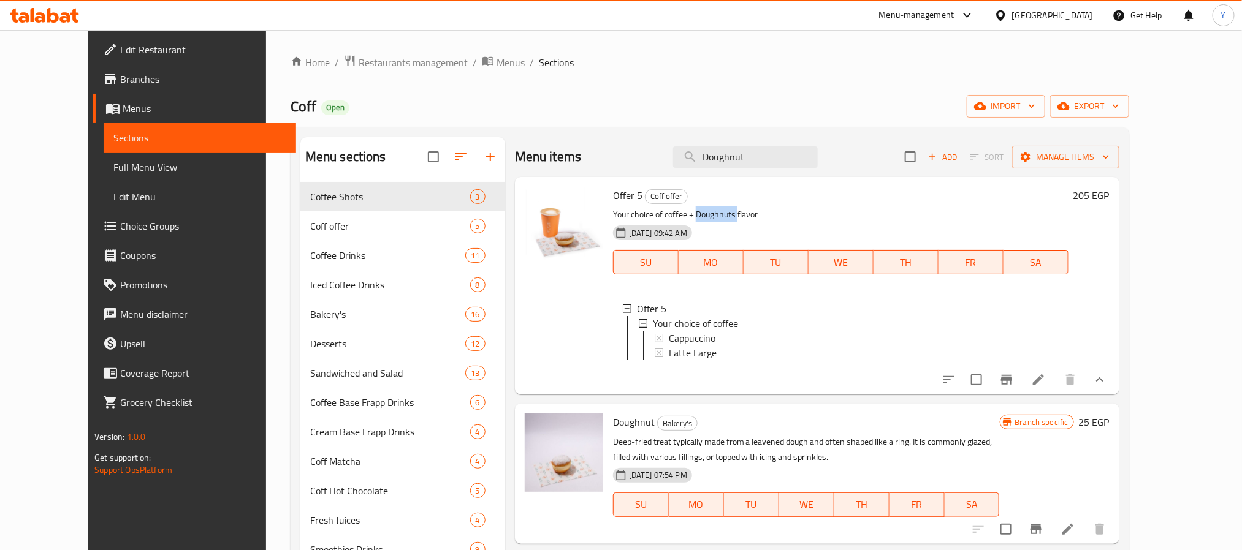
click at [697, 218] on p "Your choice of coffee + Doughnuts flavor" at bounding box center [840, 214] width 455 height 15
copy p "Doughnuts"
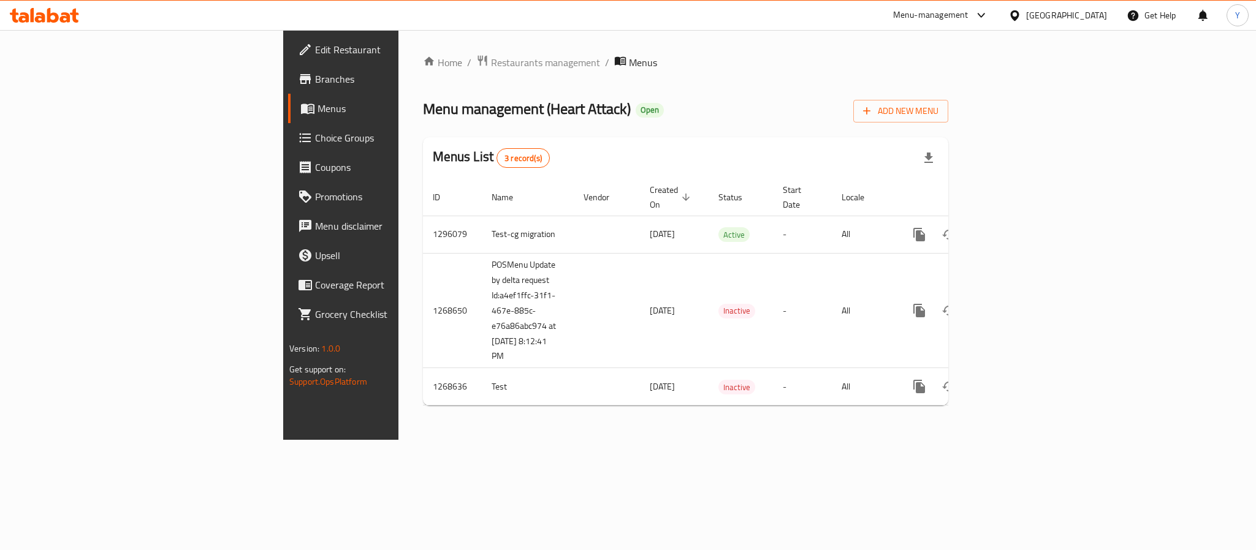
click at [315, 72] on span "Branches" at bounding box center [399, 79] width 168 height 15
